Goal: Information Seeking & Learning: Learn about a topic

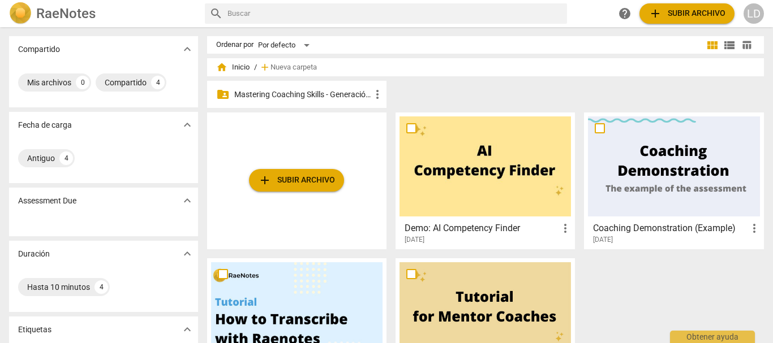
drag, startPoint x: 296, startPoint y: 88, endPoint x: 400, endPoint y: 122, distance: 109.5
click at [296, 88] on div "folder_shared Mastering Coaching Skills - Generación 31 more_vert" at bounding box center [296, 94] width 179 height 27
click at [317, 90] on p "Mastering Coaching Skills - Generación 31" at bounding box center [302, 95] width 136 height 12
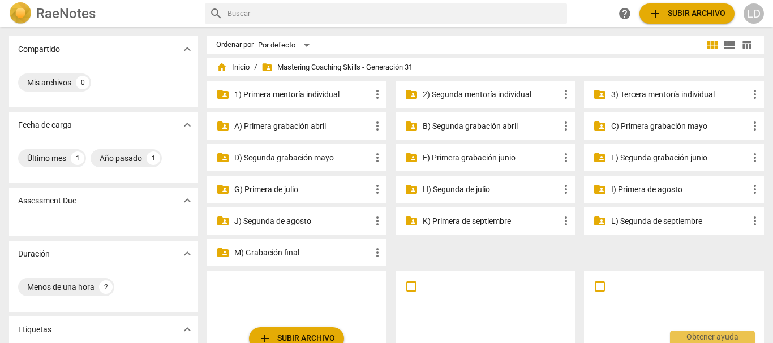
click at [281, 184] on p "G) Primera de julio" at bounding box center [302, 190] width 136 height 12
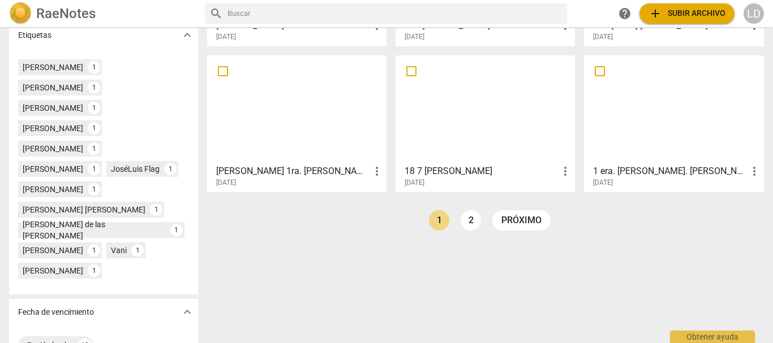
scroll to position [329, 0]
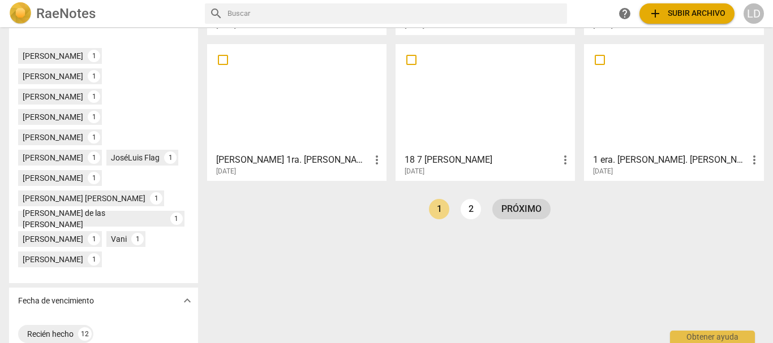
click at [521, 205] on link "próximo" at bounding box center [521, 209] width 58 height 20
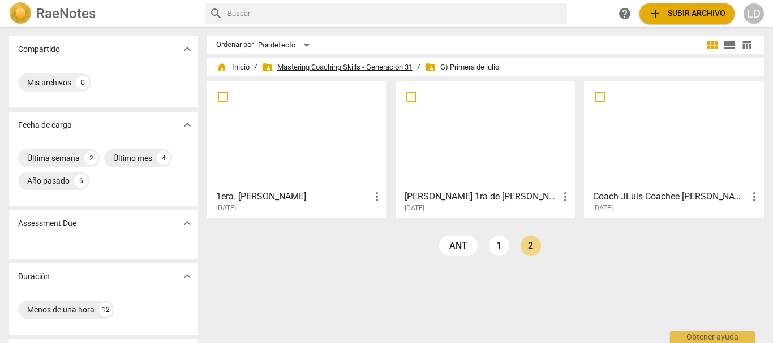
click at [298, 69] on span "folder_shared Mastering Coaching Skills - Generación 31" at bounding box center [336, 67] width 151 height 11
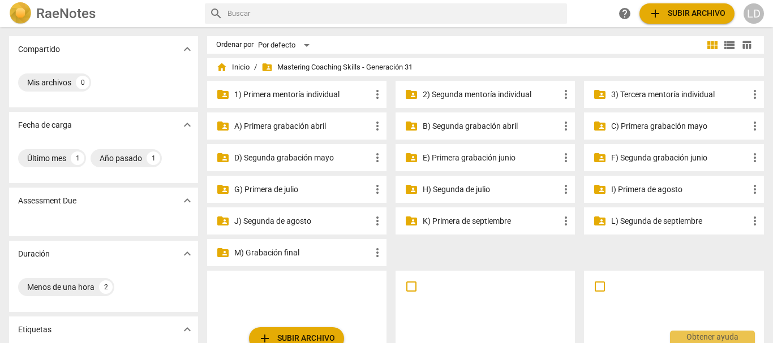
click at [659, 188] on p "I) Primera de agosto" at bounding box center [679, 190] width 136 height 12
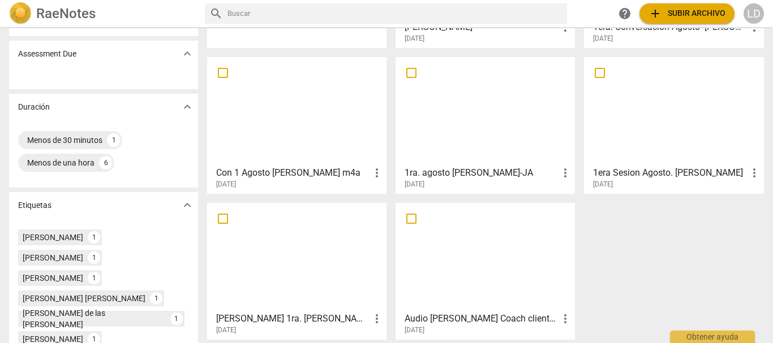
scroll to position [226, 0]
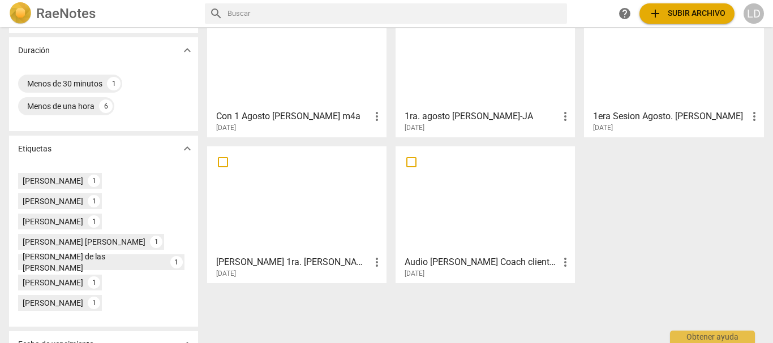
click at [637, 114] on h3 "1era Sesion Agosto. [PERSON_NAME]" at bounding box center [670, 117] width 154 height 14
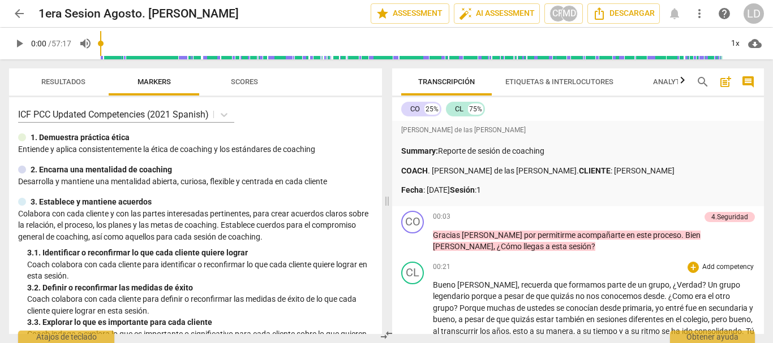
scroll to position [57, 0]
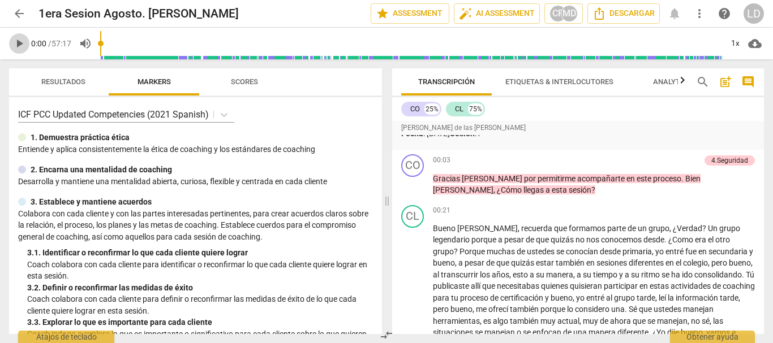
click at [19, 40] on span "play_arrow" at bounding box center [19, 44] width 14 height 14
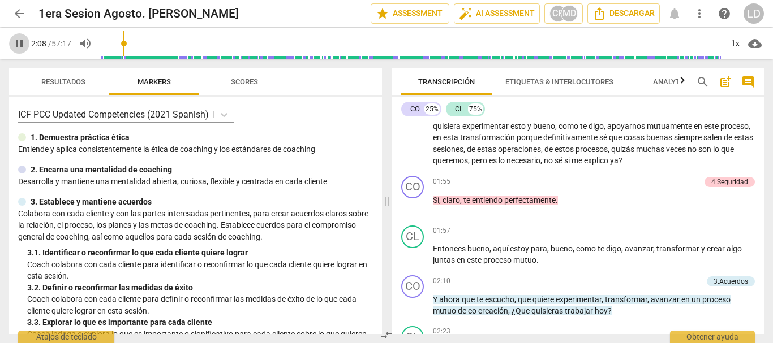
click at [19, 42] on span "pause" at bounding box center [19, 44] width 14 height 14
type input "128"
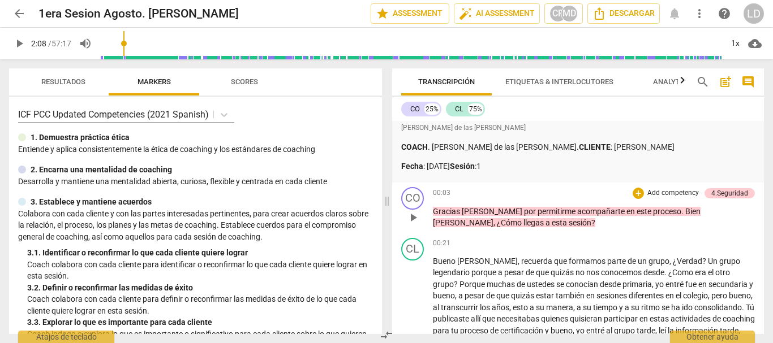
scroll to position [0, 0]
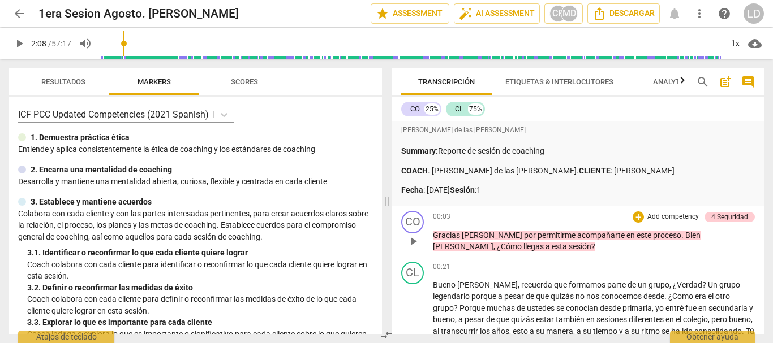
click at [648, 218] on p "Add competency" at bounding box center [673, 217] width 54 height 10
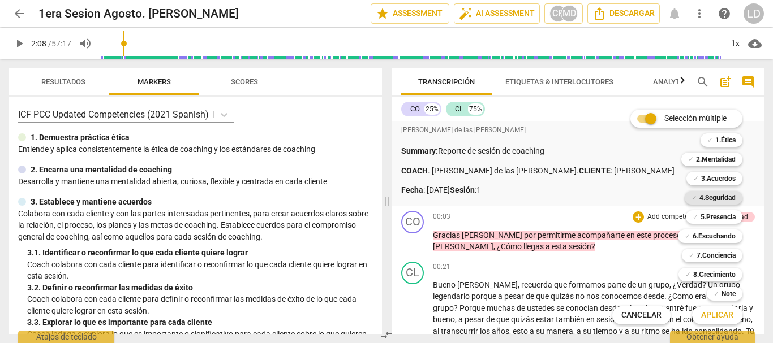
click at [719, 199] on b "4.Seguridad" at bounding box center [717, 198] width 36 height 14
click at [722, 318] on span "Aplicar" at bounding box center [717, 315] width 32 height 11
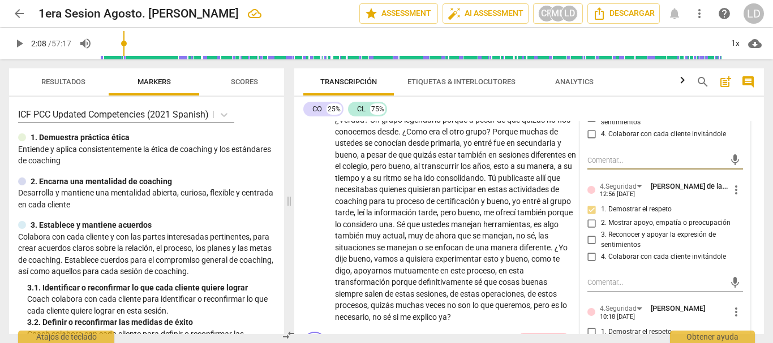
scroll to position [234, 0]
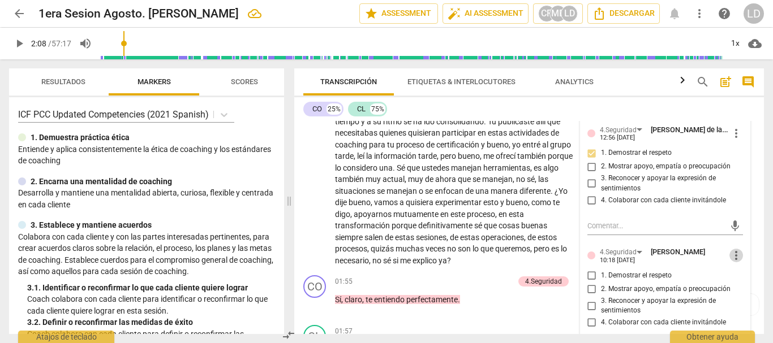
click at [729, 255] on span "more_vert" at bounding box center [736, 256] width 14 height 14
click at [739, 276] on li "Borrar" at bounding box center [745, 276] width 40 height 21
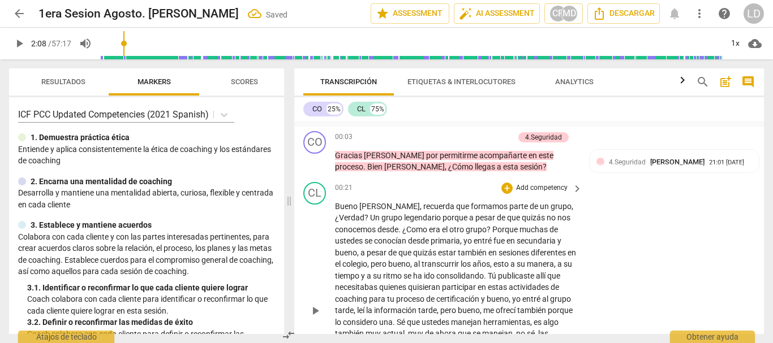
scroll to position [64, 0]
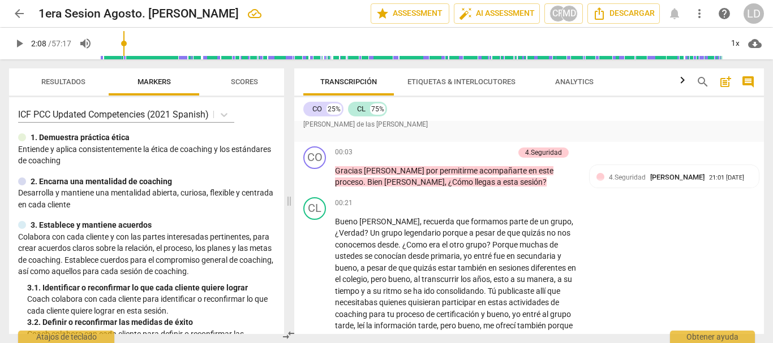
click at [22, 14] on span "arrow_back" at bounding box center [19, 14] width 14 height 14
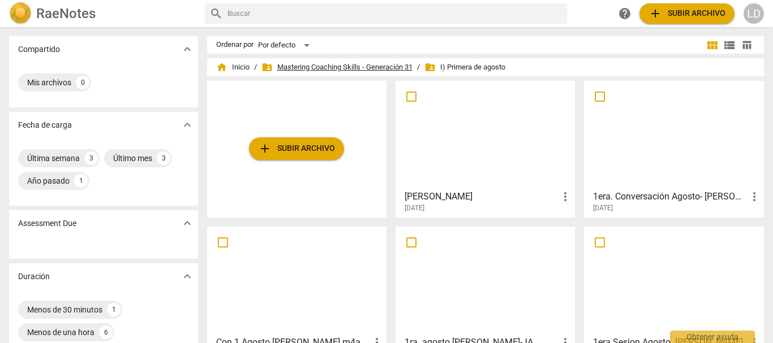
click at [368, 66] on span "folder_shared Mastering Coaching Skills - Generación 31" at bounding box center [336, 67] width 151 height 11
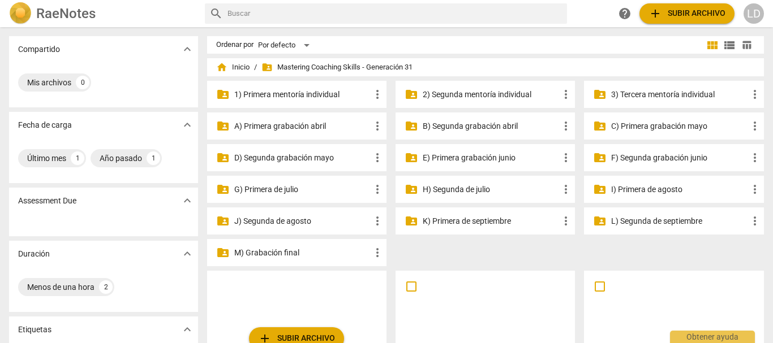
click at [303, 217] on p "J) Segunda de agosto" at bounding box center [302, 222] width 136 height 12
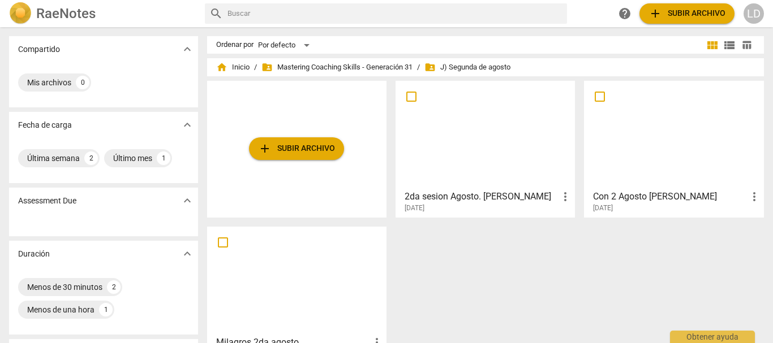
click at [480, 195] on h3 "2da sesion Agosto. [PERSON_NAME]" at bounding box center [482, 197] width 154 height 14
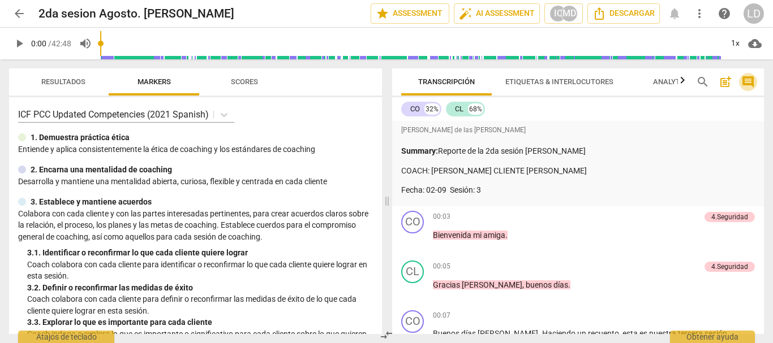
click at [754, 81] on span "comment" at bounding box center [748, 82] width 14 height 14
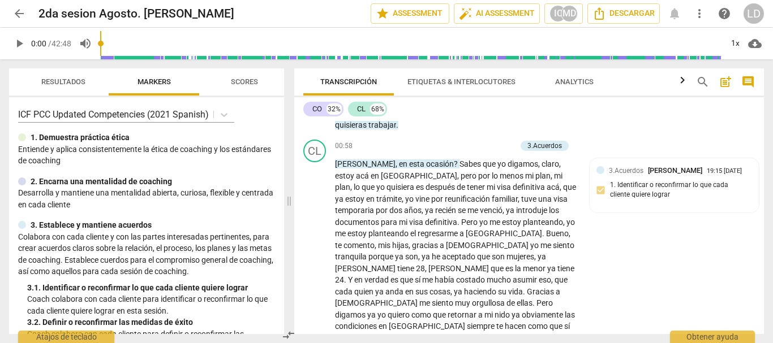
scroll to position [396, 0]
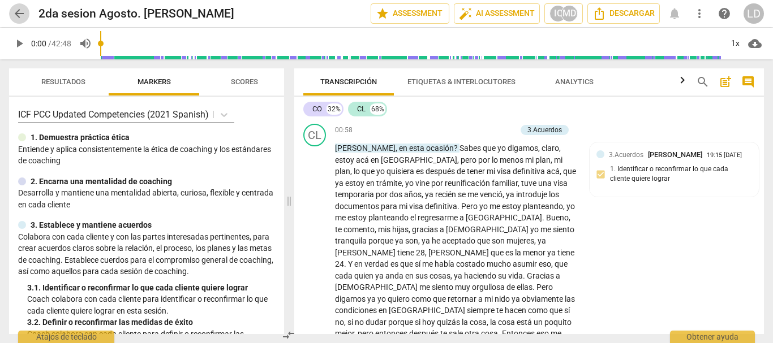
click at [19, 14] on span "arrow_back" at bounding box center [19, 14] width 14 height 14
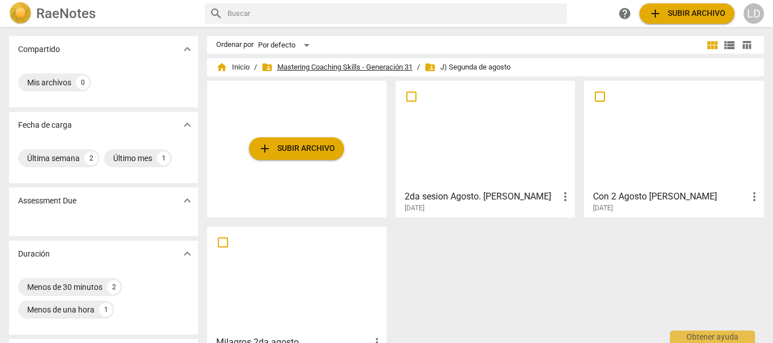
click at [364, 68] on span "folder_shared Mastering Coaching Skills - Generación 31" at bounding box center [336, 67] width 151 height 11
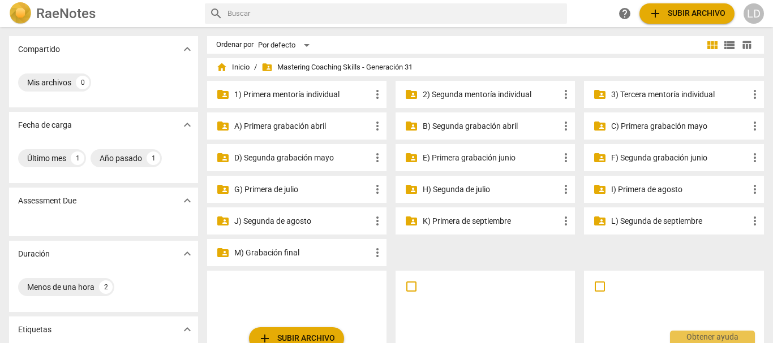
click at [647, 187] on p "I) Primera de agosto" at bounding box center [679, 190] width 136 height 12
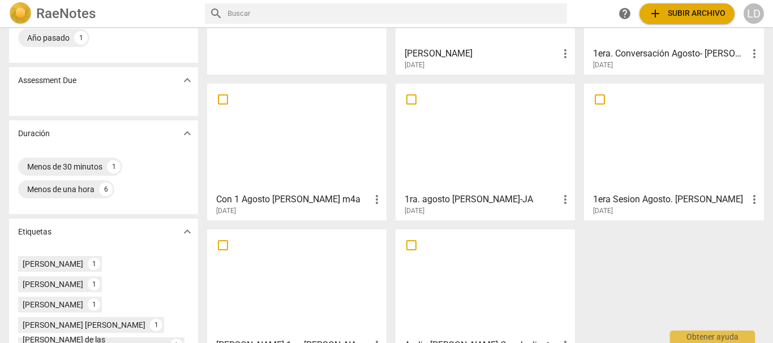
scroll to position [170, 0]
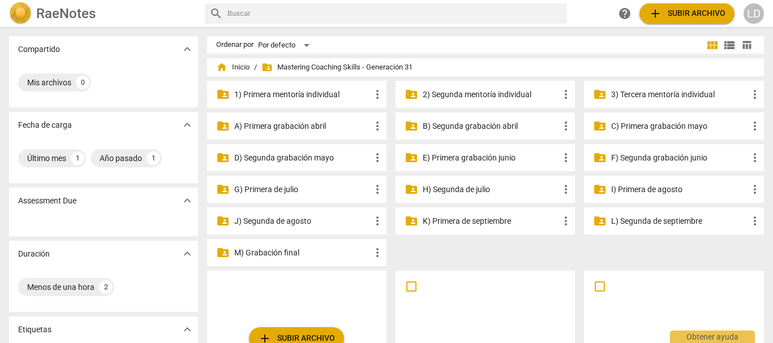
click at [296, 225] on p "J) Segunda de agosto" at bounding box center [302, 222] width 136 height 12
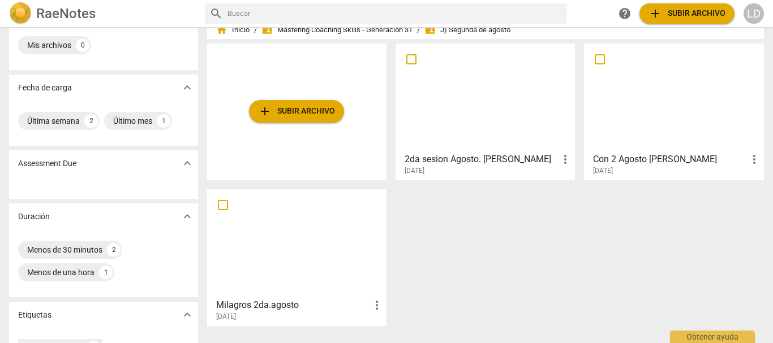
scroll to position [57, 0]
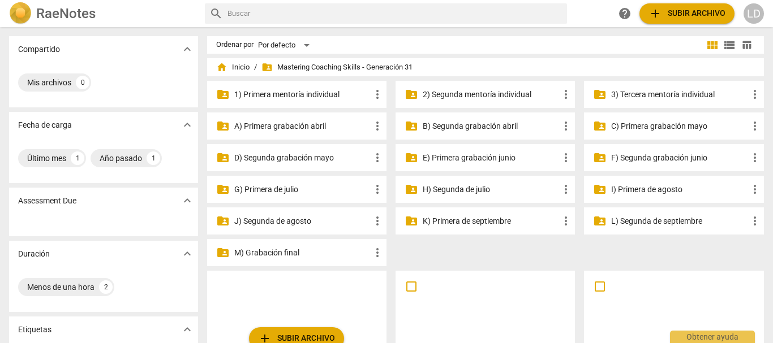
click at [274, 182] on div "folder_shared G) Primera de [PERSON_NAME] more_vert" at bounding box center [296, 189] width 179 height 27
click at [273, 188] on p "G) Primera de julio" at bounding box center [302, 190] width 136 height 12
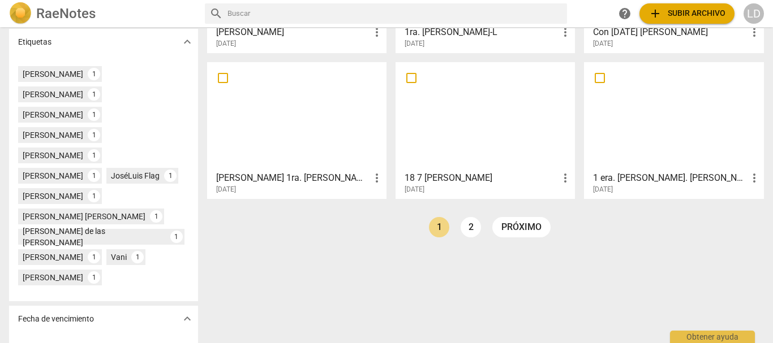
scroll to position [329, 0]
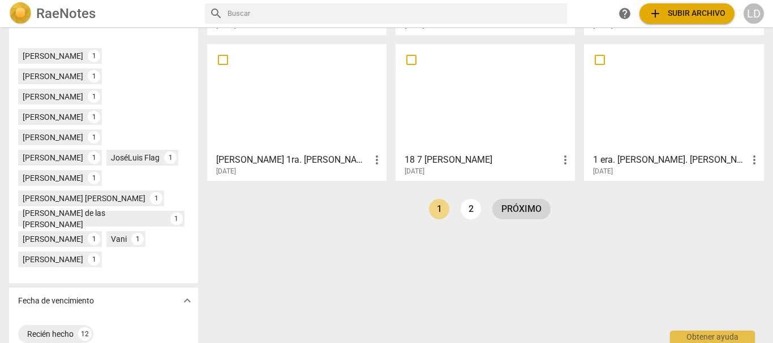
click at [520, 209] on link "próximo" at bounding box center [521, 209] width 58 height 20
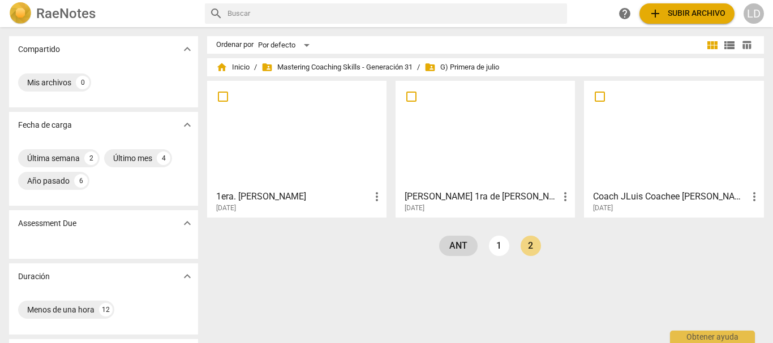
click at [446, 241] on link "ant" at bounding box center [458, 246] width 38 height 20
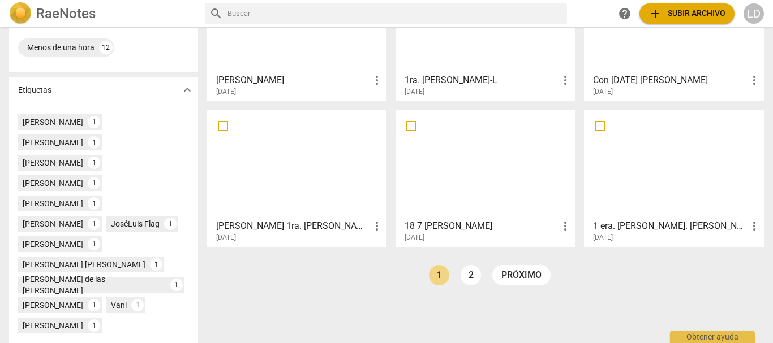
scroll to position [283, 0]
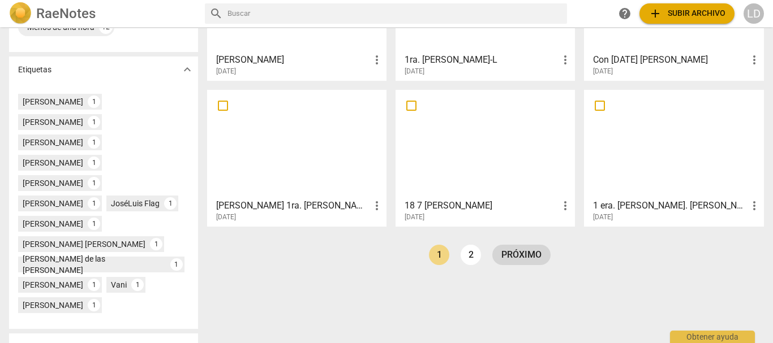
click at [530, 260] on link "próximo" at bounding box center [521, 255] width 58 height 20
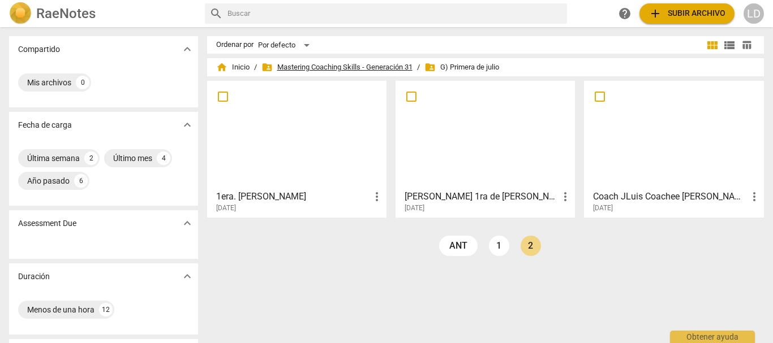
click at [354, 63] on span "folder_shared Mastering Coaching Skills - Generación 31" at bounding box center [336, 67] width 151 height 11
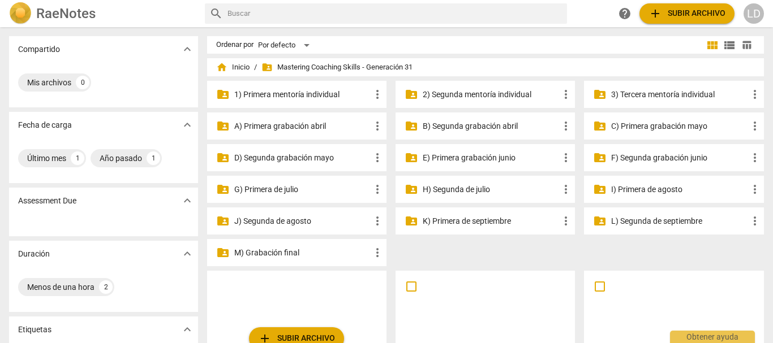
click at [492, 191] on p "H) Segunda de julio" at bounding box center [491, 190] width 136 height 12
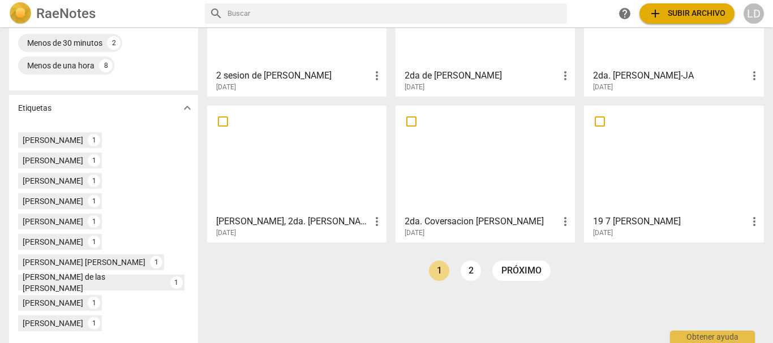
scroll to position [283, 0]
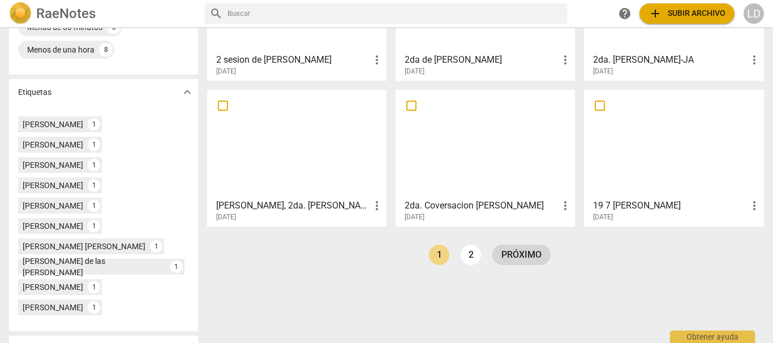
click at [532, 257] on link "próximo" at bounding box center [521, 255] width 58 height 20
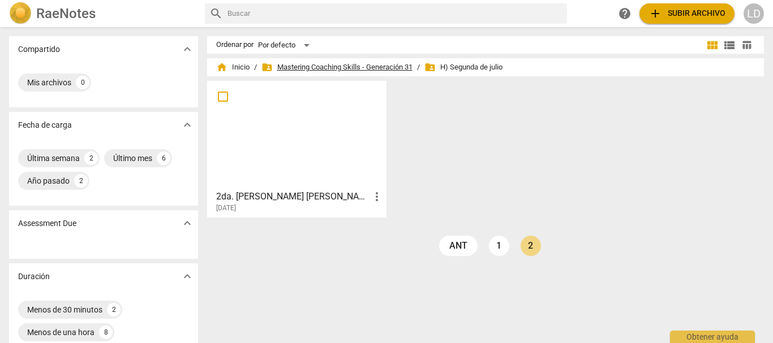
click at [320, 62] on span "folder_shared Mastering Coaching Skills - Generación 31" at bounding box center [336, 67] width 151 height 11
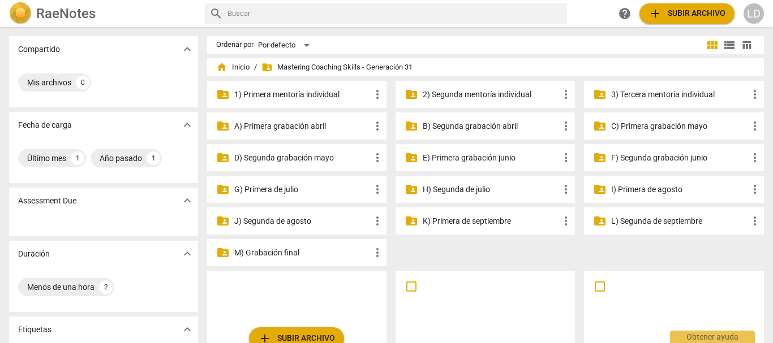
click at [667, 95] on p "3) Tercera mentoría individual" at bounding box center [679, 95] width 136 height 12
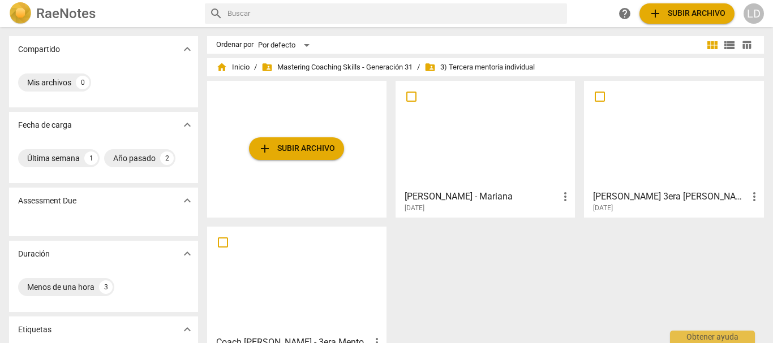
scroll to position [57, 0]
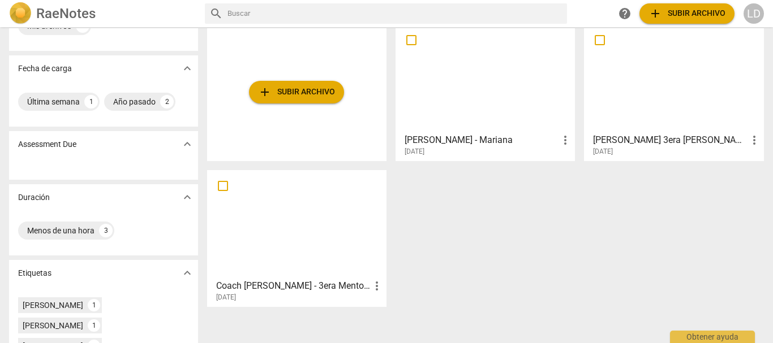
click at [447, 137] on h3 "[PERSON_NAME] - Mariana" at bounding box center [482, 141] width 154 height 14
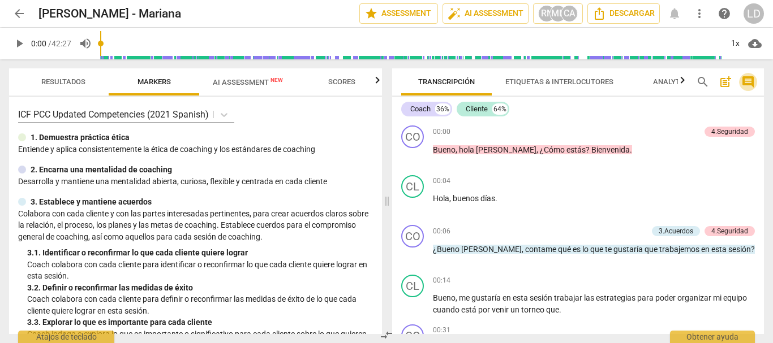
click at [743, 82] on span "comment" at bounding box center [748, 82] width 14 height 14
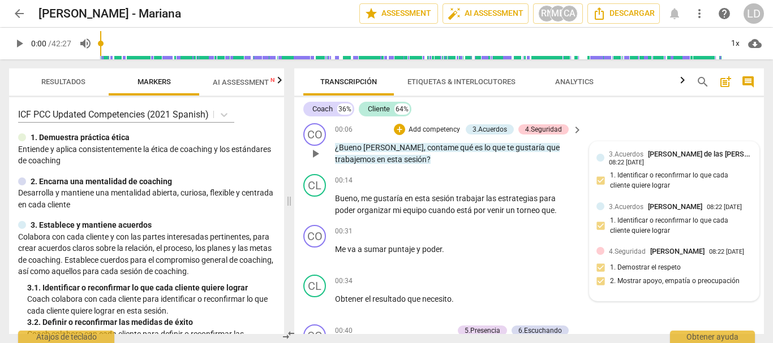
scroll to position [170, 0]
